Goal: Information Seeking & Learning: Find contact information

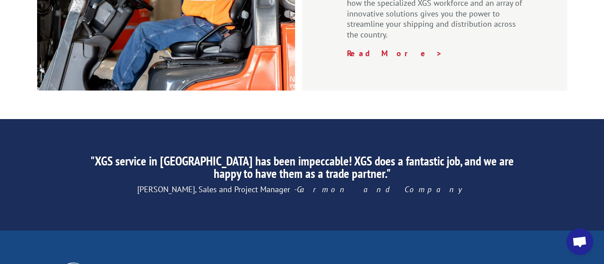
scroll to position [1500, 0]
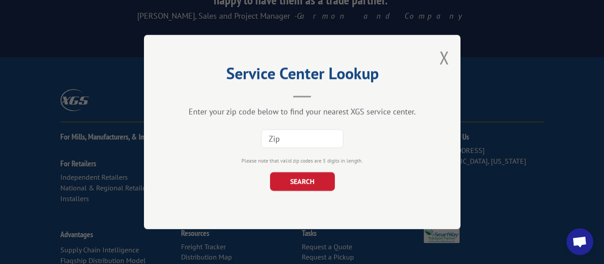
click at [309, 141] on input at bounding box center [302, 139] width 82 height 19
type input "76179"
click button "SEARCH" at bounding box center [301, 181] width 65 height 19
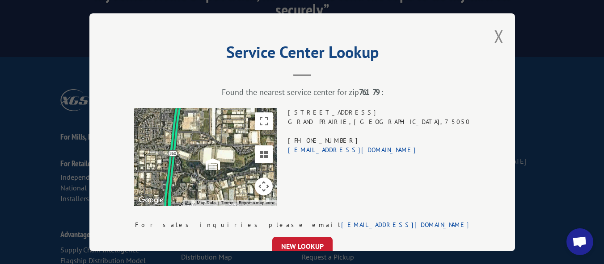
click at [387, 90] on div "Found the nearest service center for zip 76179 :" at bounding box center [302, 92] width 336 height 10
click at [408, 117] on div "1400 N STATE HIGHWAY 360 GRAND PRAIRIE , TX , 75050 (817) 424-3707 xgsdallas@xg…" at bounding box center [379, 157] width 182 height 98
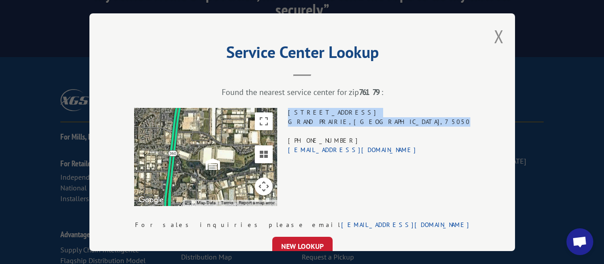
drag, startPoint x: 408, startPoint y: 119, endPoint x: 338, endPoint y: 111, distance: 70.7
click at [338, 111] on div "1400 N STATE HIGHWAY 360 GRAND PRAIRIE , TX , 75050 (817) 424-3707 xgsdallas@xg…" at bounding box center [379, 157] width 182 height 98
copy div "1400 N STATE HIGHWAY 360 GRAND PRAIRIE , TX , 75050"
